Goal: Task Accomplishment & Management: Use online tool/utility

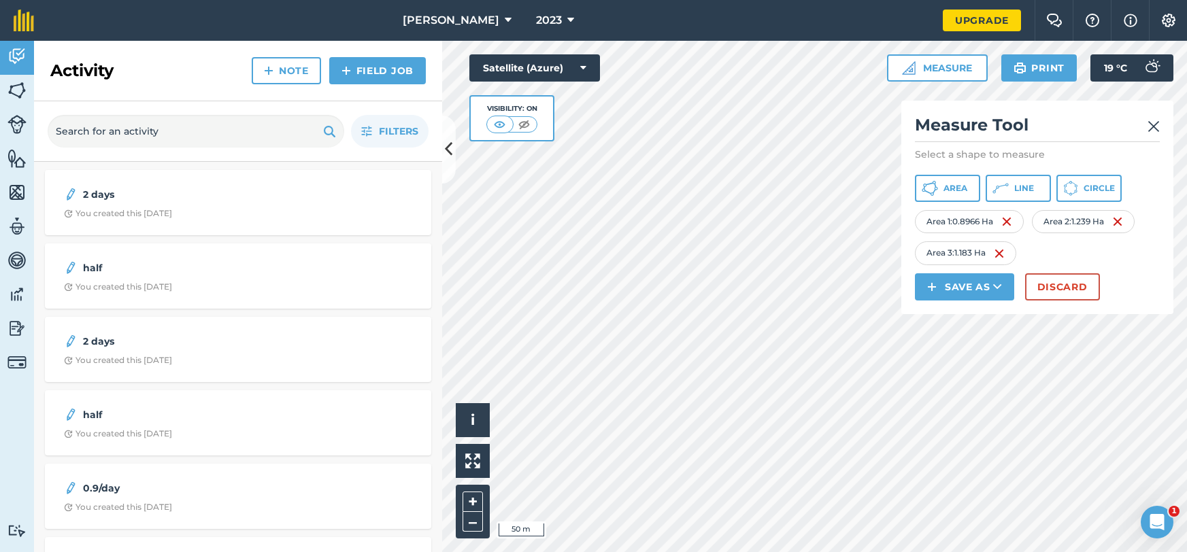
click at [1151, 131] on img at bounding box center [1153, 126] width 12 height 16
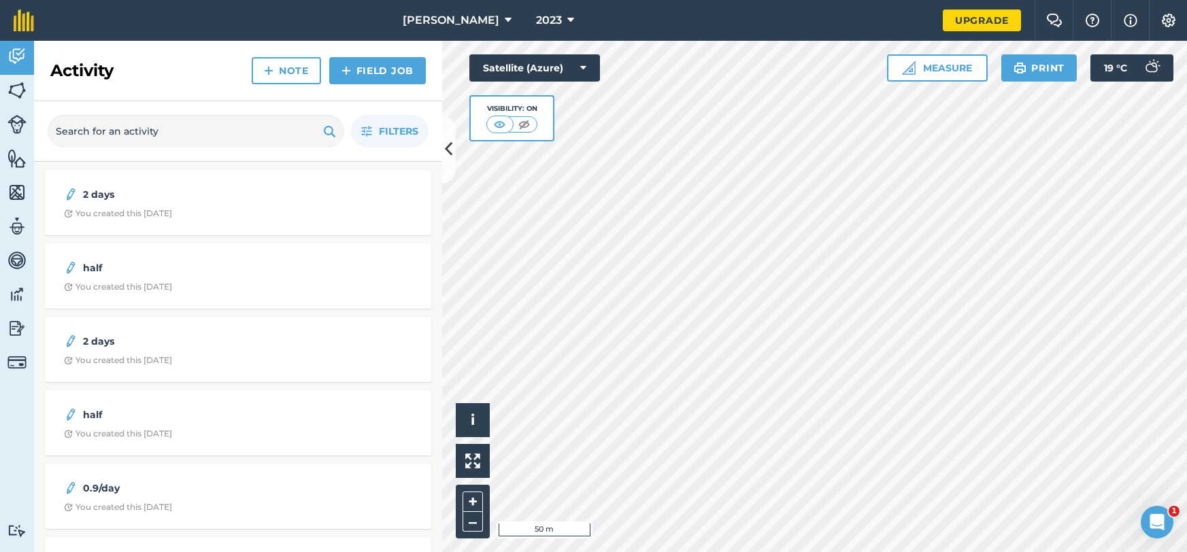
click at [563, 103] on div "Click to start drawing i © 2025 TomTom, Microsoft 50 m + – Satellite (Azure) Vi…" at bounding box center [814, 296] width 745 height 511
click at [31, 96] on link "Fields" at bounding box center [17, 92] width 34 height 34
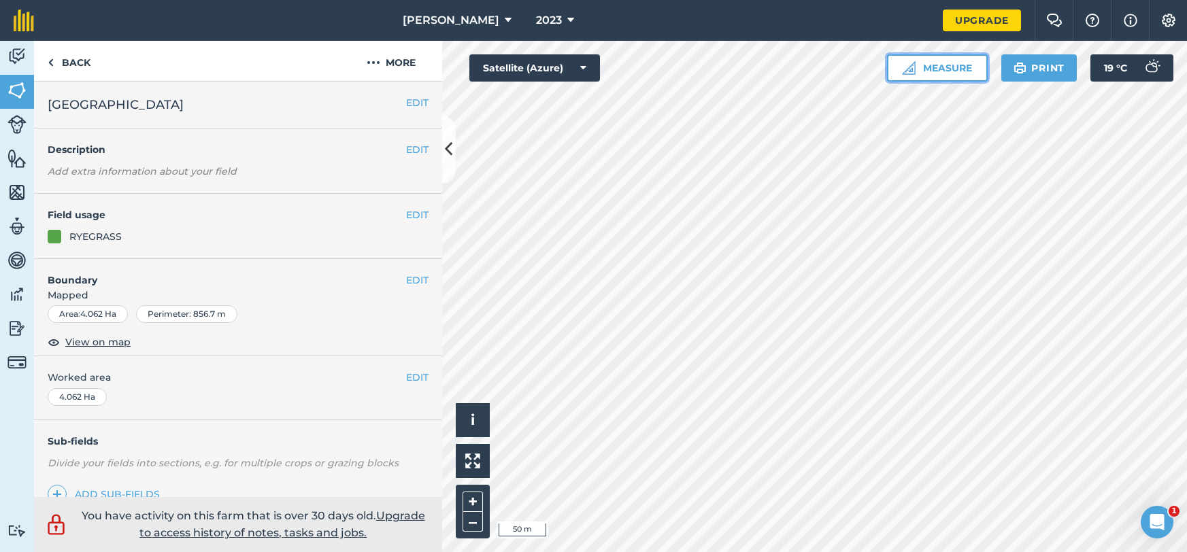
click at [943, 75] on button "Measure" at bounding box center [937, 67] width 101 height 27
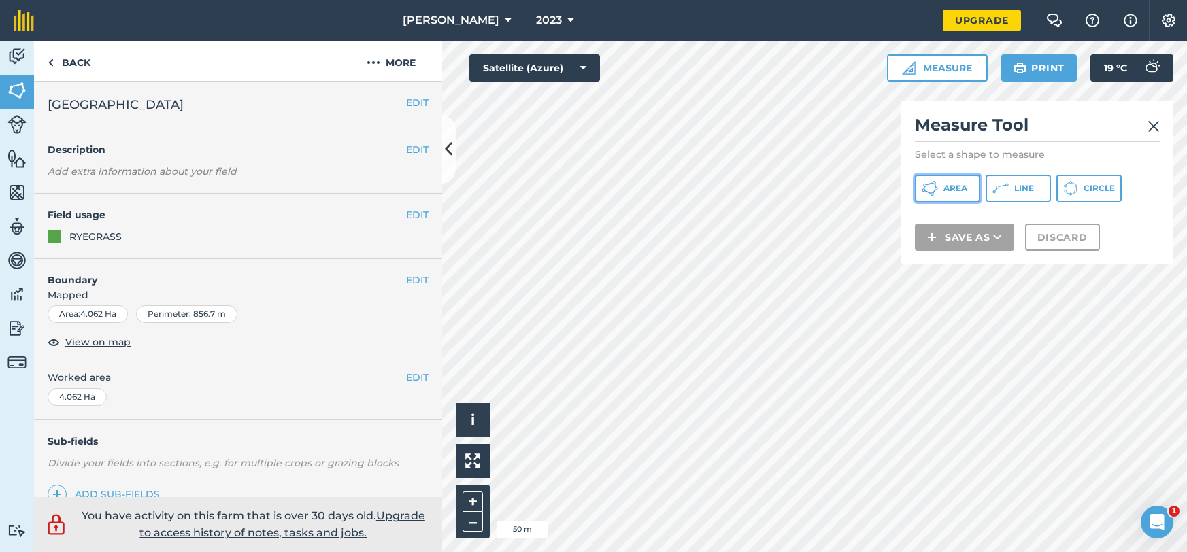
click at [952, 192] on span "Area" at bounding box center [955, 188] width 24 height 11
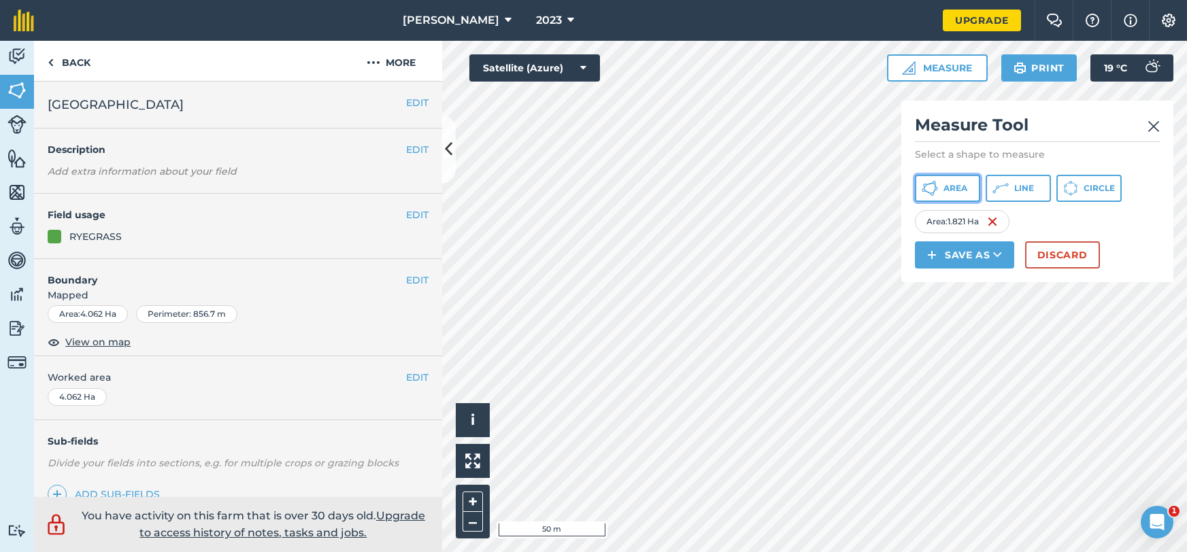
click at [958, 192] on span "Area" at bounding box center [955, 188] width 24 height 11
click at [982, 250] on button "Save as" at bounding box center [964, 254] width 99 height 27
click at [962, 348] on link "Note" at bounding box center [964, 347] width 95 height 30
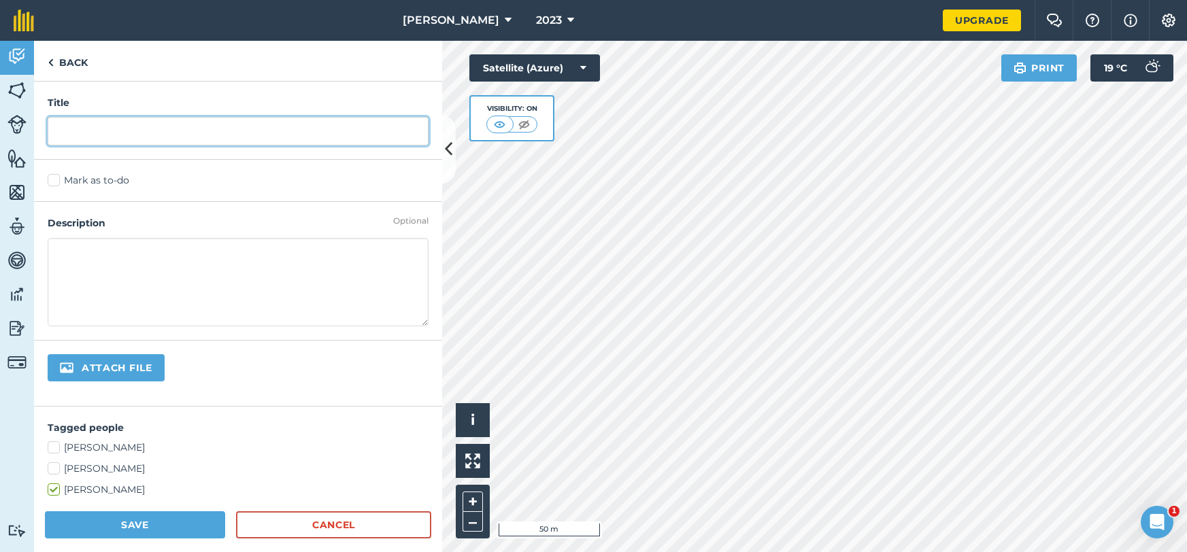
drag, startPoint x: 221, startPoint y: 135, endPoint x: 192, endPoint y: 124, distance: 31.0
click at [219, 135] on input "text" at bounding box center [238, 131] width 381 height 29
type input ".9"
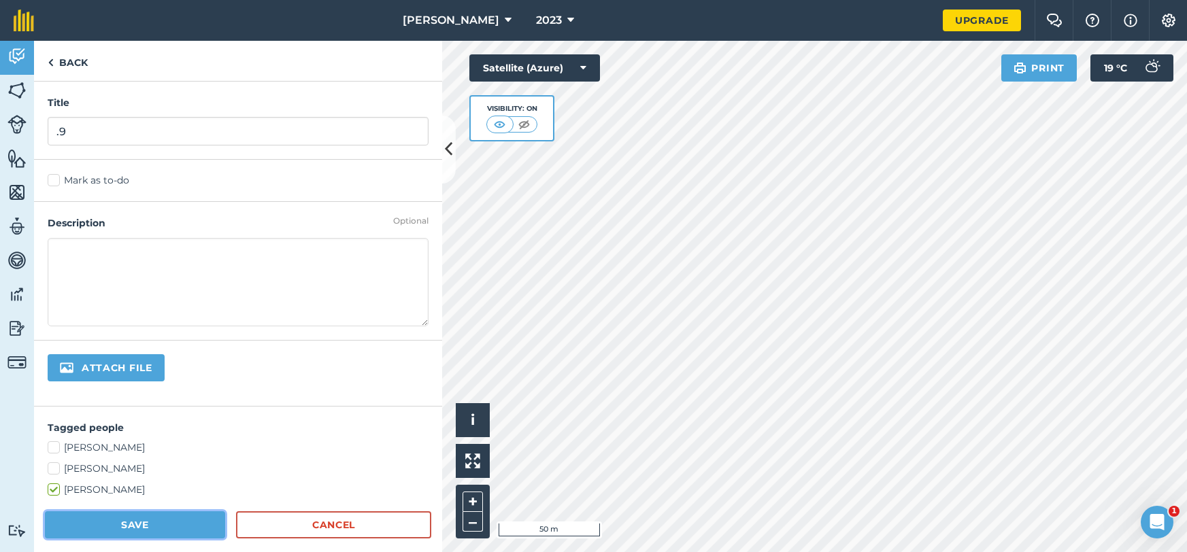
click at [123, 532] on button "Save" at bounding box center [135, 524] width 180 height 27
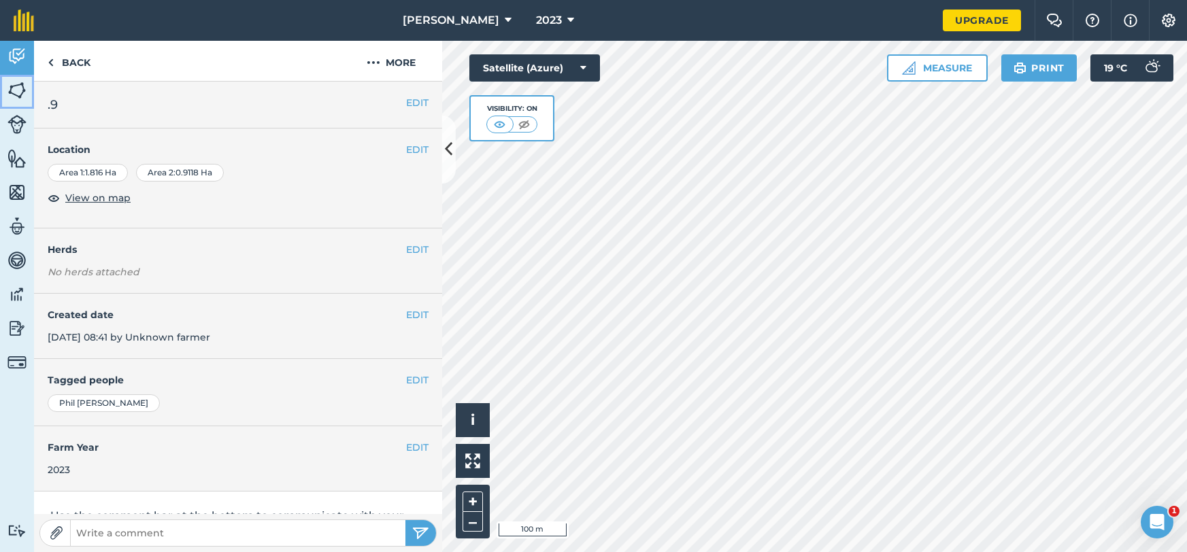
click at [19, 90] on img at bounding box center [16, 90] width 19 height 20
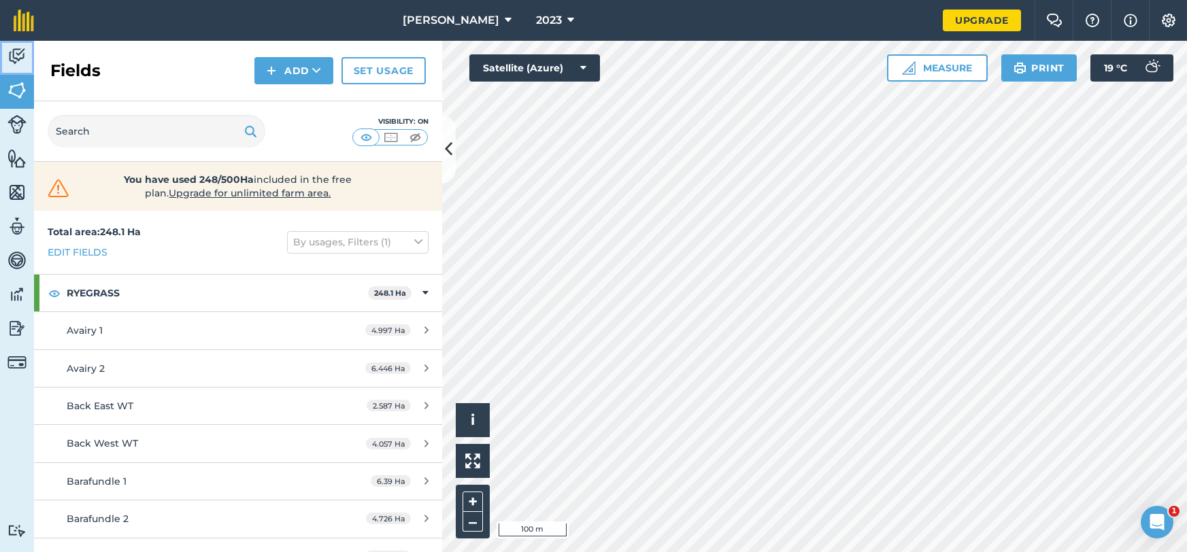
click at [27, 54] on link "Activity" at bounding box center [17, 58] width 34 height 34
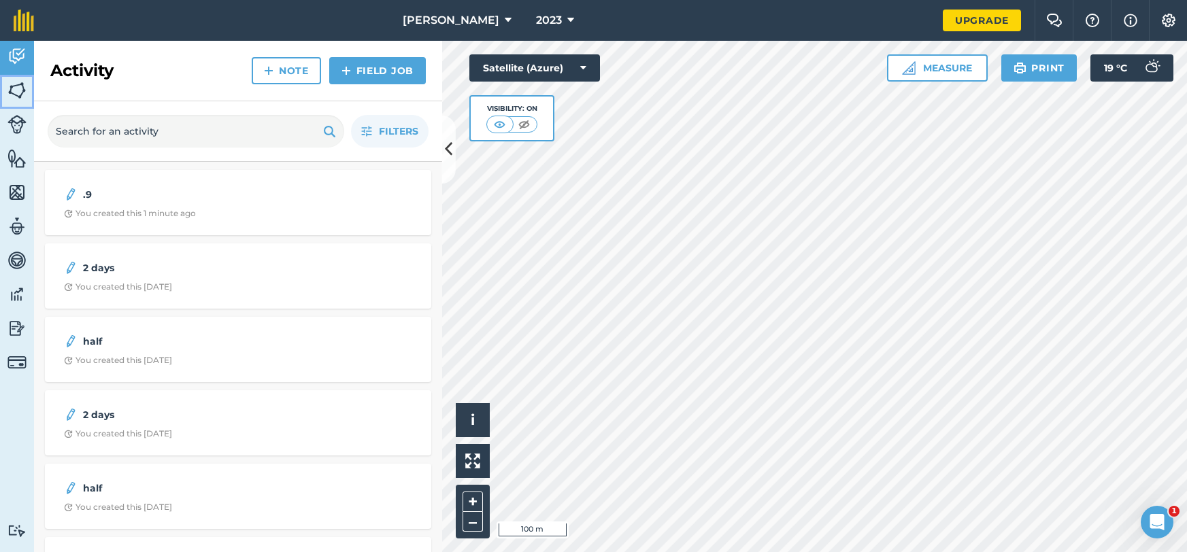
click at [18, 99] on img at bounding box center [16, 90] width 19 height 20
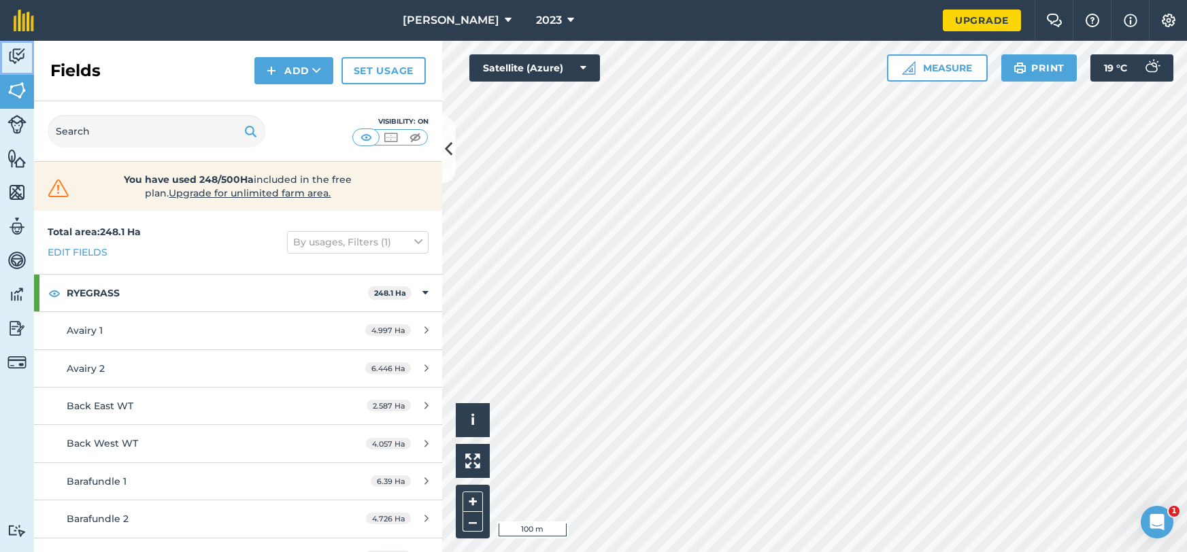
click at [20, 62] on img at bounding box center [16, 56] width 19 height 20
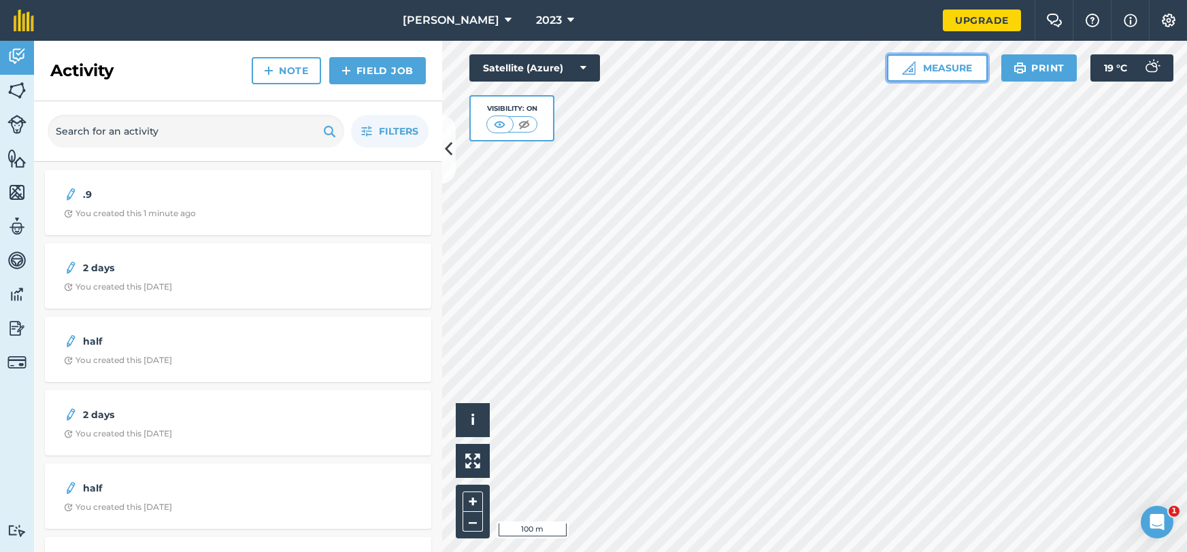
click at [923, 72] on button "Measure" at bounding box center [937, 67] width 101 height 27
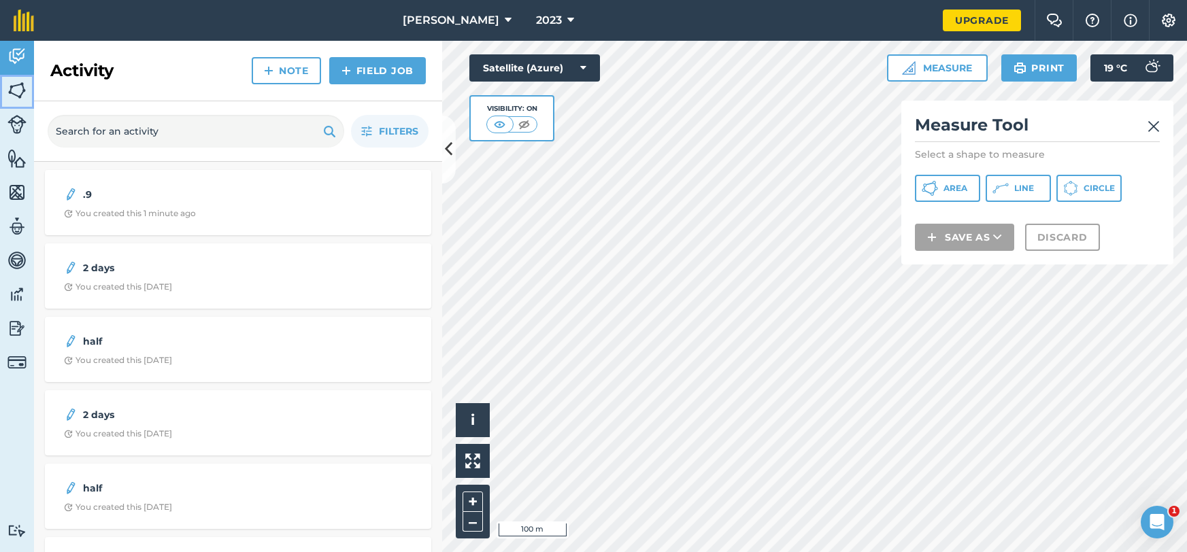
click at [20, 88] on img at bounding box center [16, 90] width 19 height 20
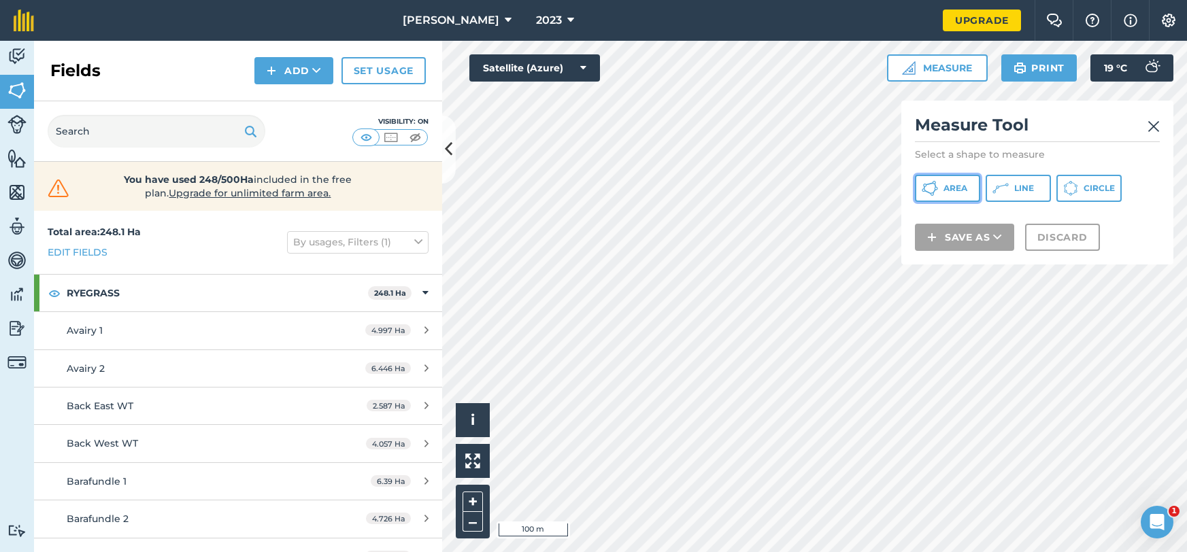
click at [938, 186] on button "Area" at bounding box center [947, 188] width 65 height 27
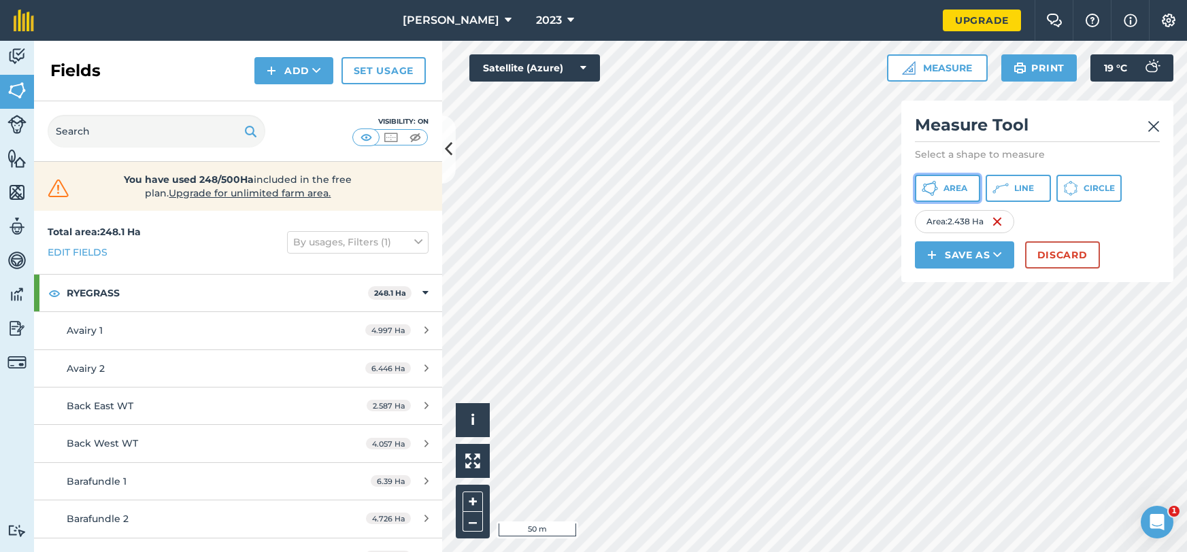
click at [969, 187] on button "Area" at bounding box center [947, 188] width 65 height 27
click at [997, 257] on icon at bounding box center [997, 255] width 9 height 14
click at [969, 342] on link "Note" at bounding box center [964, 347] width 95 height 30
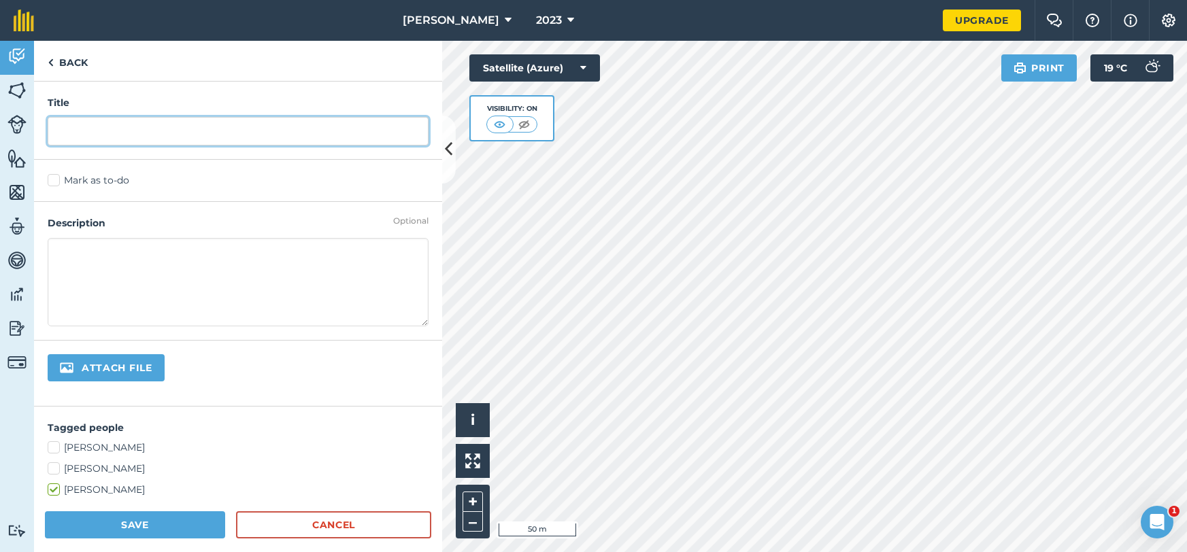
click at [274, 135] on input "text" at bounding box center [238, 131] width 381 height 29
type input "1/2"
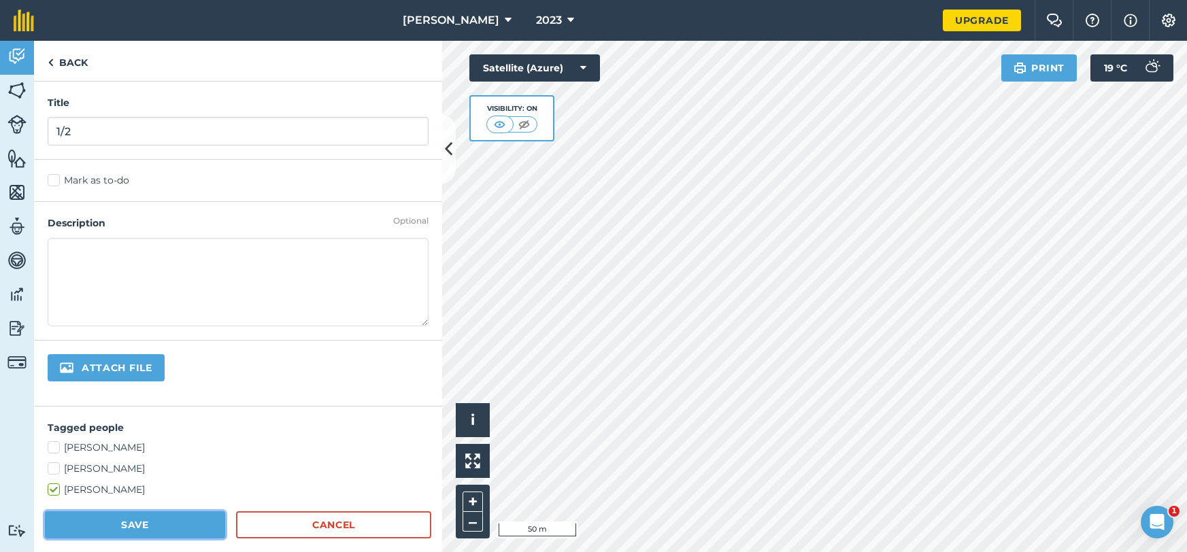
click at [188, 524] on button "Save" at bounding box center [135, 524] width 180 height 27
